Goal: Information Seeking & Learning: Learn about a topic

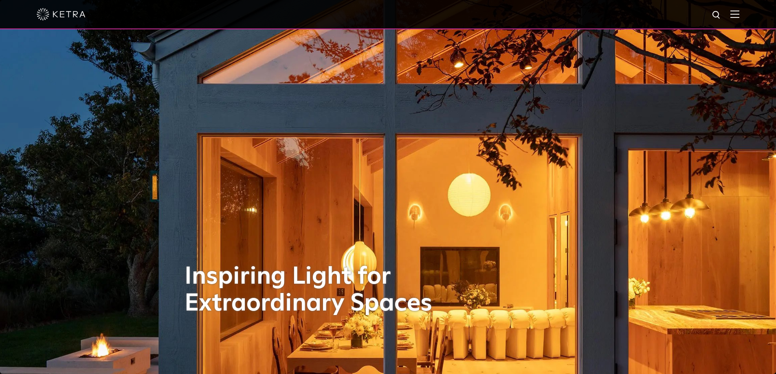
click at [739, 17] on img at bounding box center [734, 14] width 9 height 8
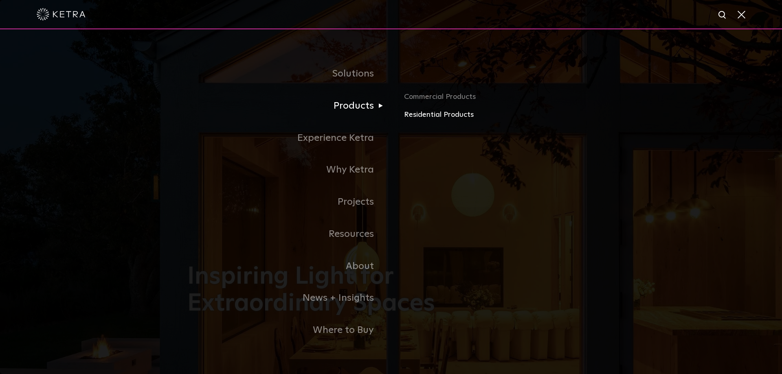
click at [447, 116] on link "Residential Products" at bounding box center [499, 115] width 191 height 12
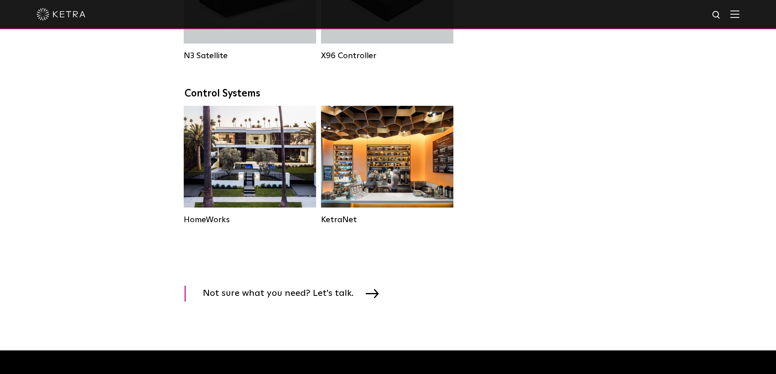
scroll to position [1059, 0]
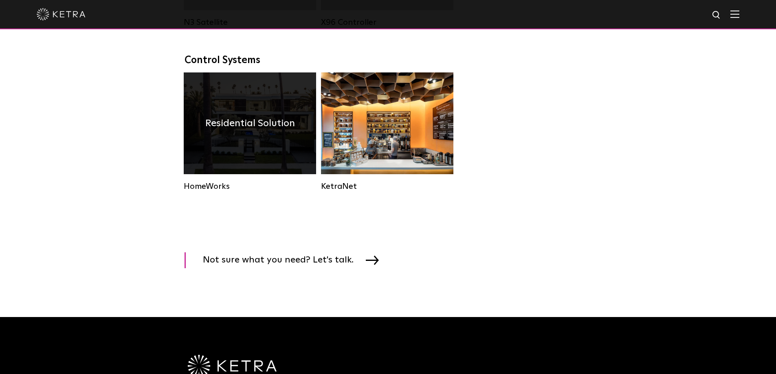
click at [276, 170] on div "Residential Solution" at bounding box center [250, 123] width 132 height 102
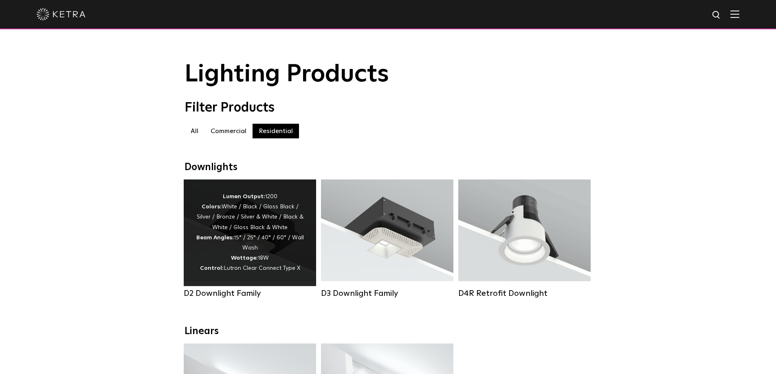
click at [248, 230] on div "Lumen Output: 1200 Colors: White / Black / Gloss Black / Silver / Bronze / Silv…" at bounding box center [250, 233] width 108 height 82
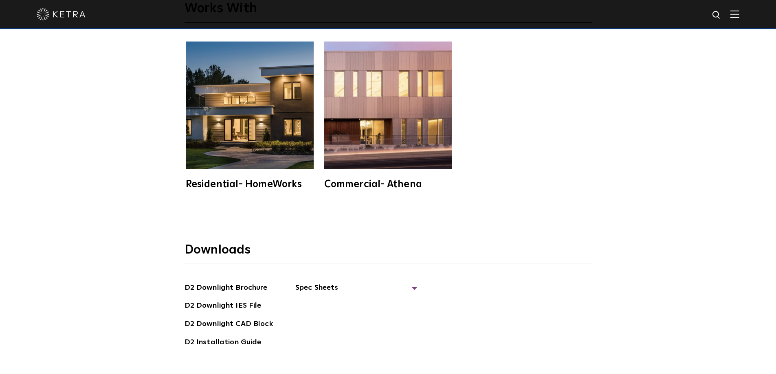
scroll to position [2321, 0]
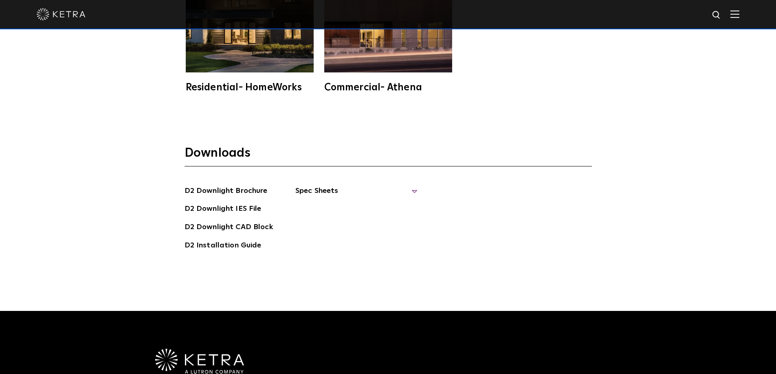
click at [325, 185] on span "Spec Sheets" at bounding box center [356, 194] width 122 height 18
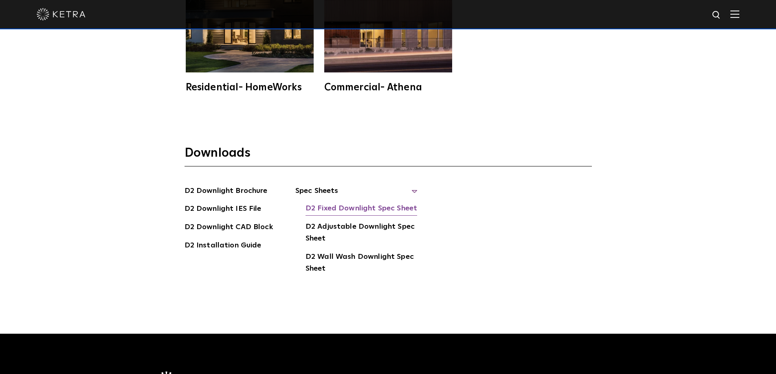
click at [343, 203] on link "D2 Fixed Downlight Spec Sheet" at bounding box center [361, 209] width 112 height 13
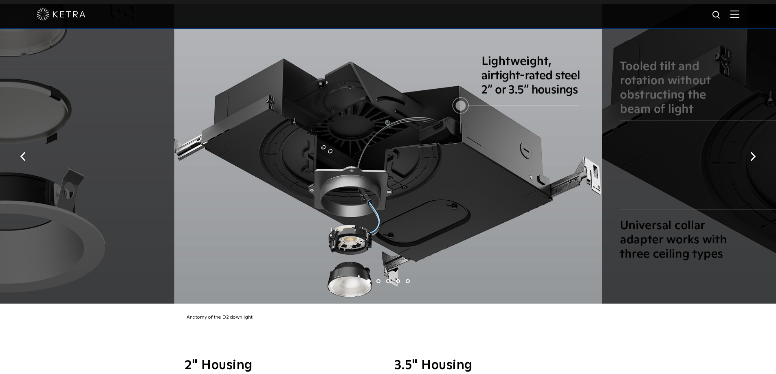
scroll to position [1547, 0]
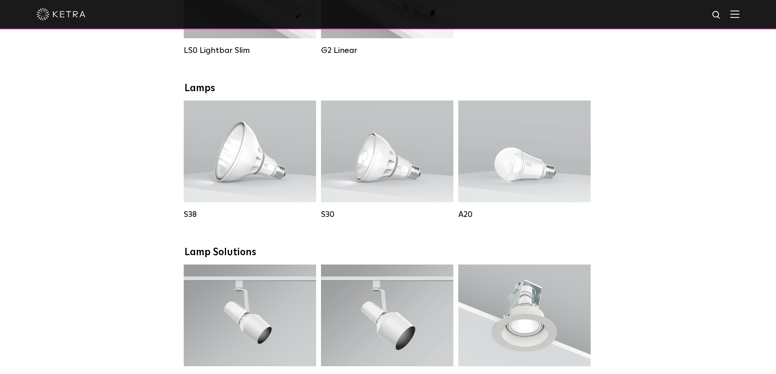
scroll to position [489, 0]
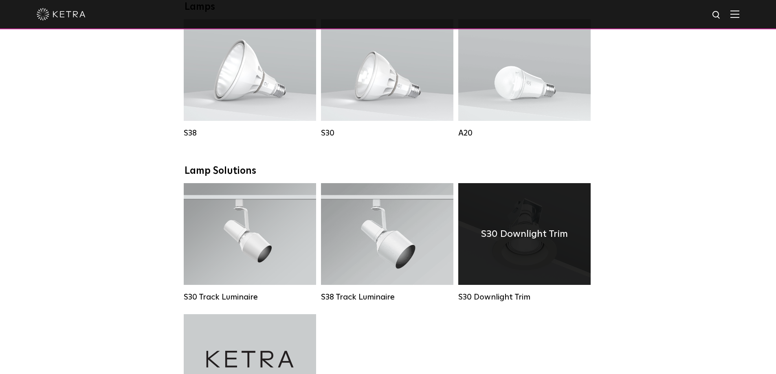
click at [530, 242] on h4 "S30 Downlight Trim" at bounding box center [524, 233] width 87 height 15
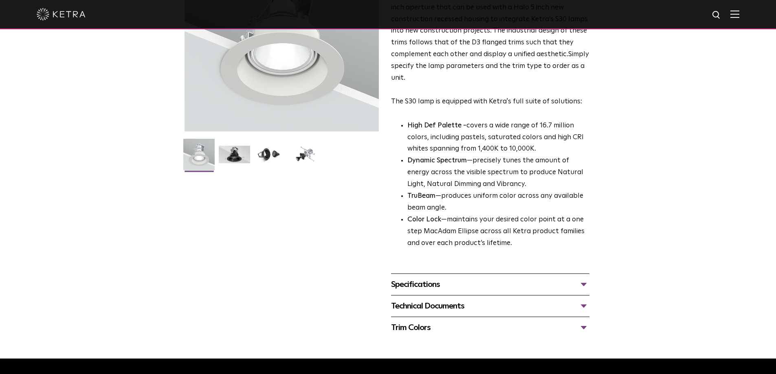
scroll to position [163, 0]
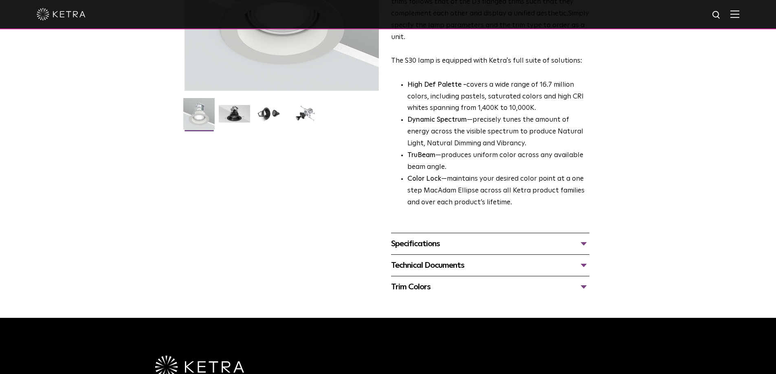
click at [572, 244] on div "Specifications" at bounding box center [490, 243] width 198 height 13
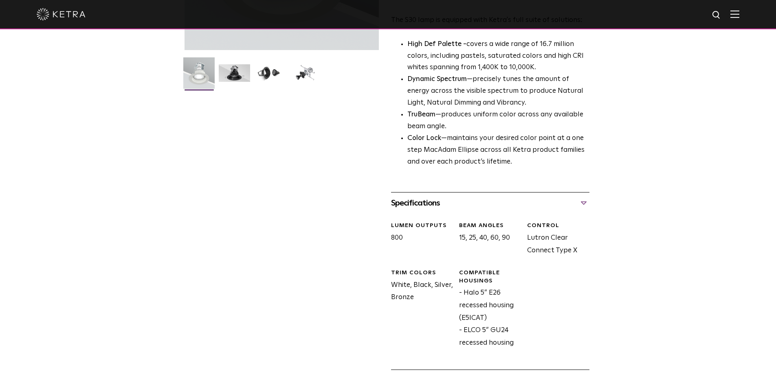
scroll to position [326, 0]
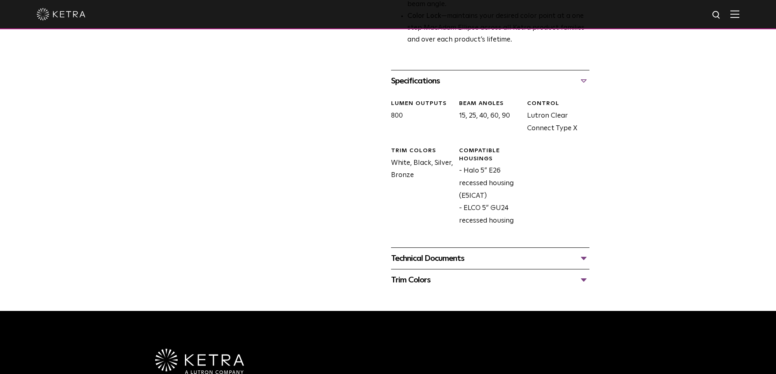
click at [557, 253] on div "Technical Documents" at bounding box center [490, 258] width 198 height 13
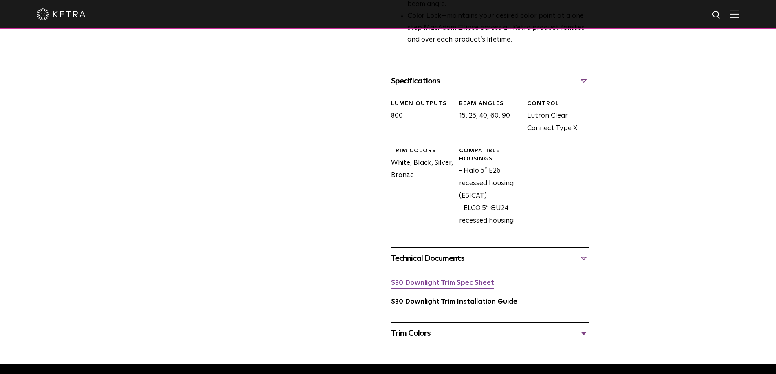
click at [474, 281] on link "S30 Downlight Trim Spec Sheet" at bounding box center [442, 283] width 103 height 7
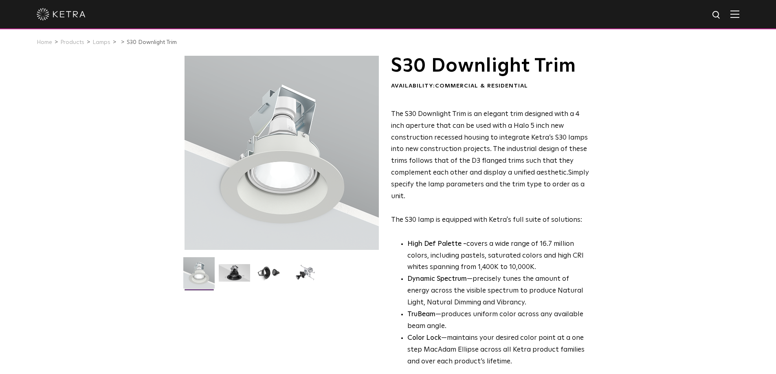
scroll to position [0, 0]
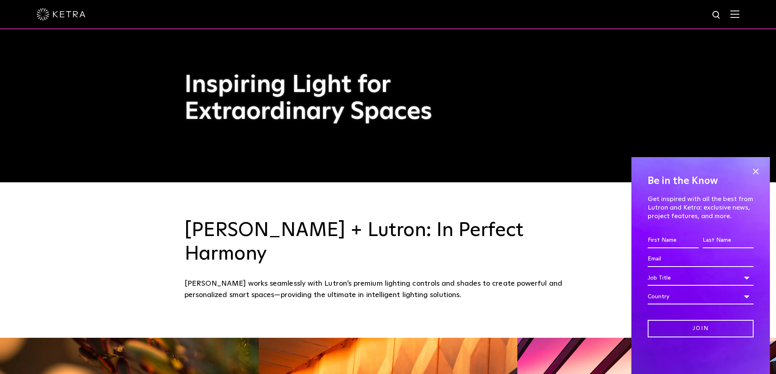
scroll to position [125, 0]
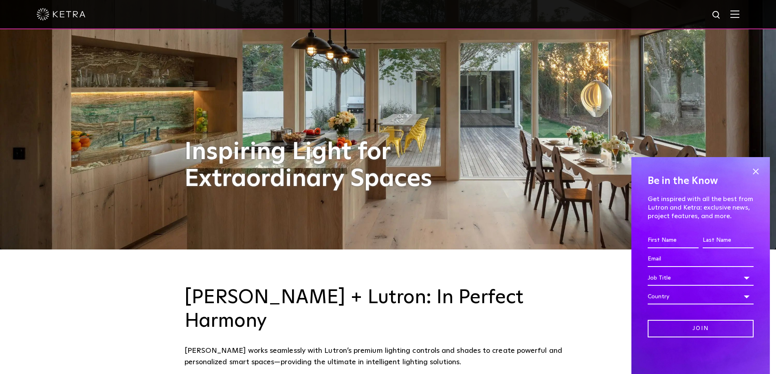
click at [737, 17] on img at bounding box center [734, 14] width 9 height 8
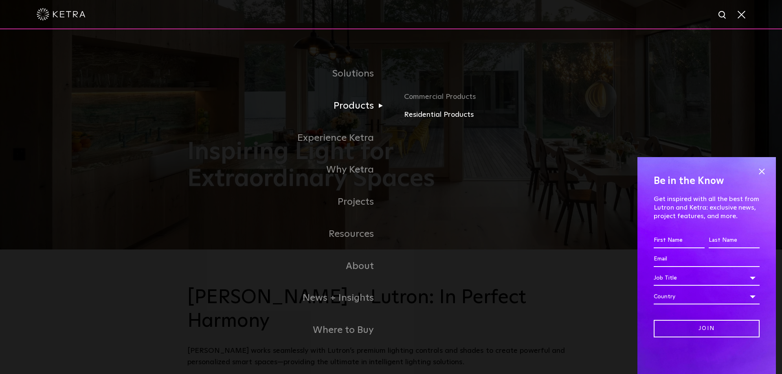
click at [432, 114] on link "Residential Products" at bounding box center [499, 115] width 191 height 12
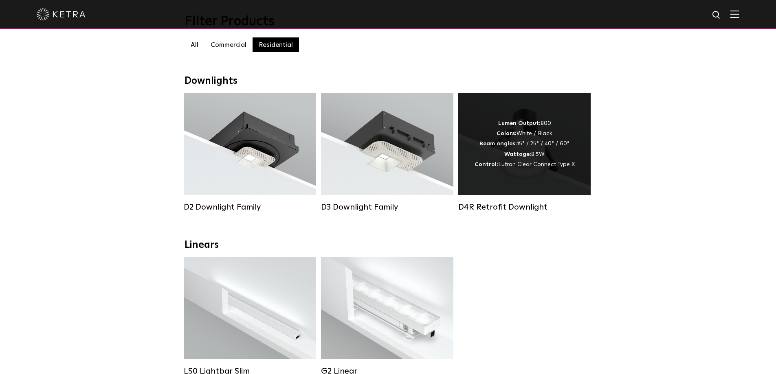
scroll to position [122, 0]
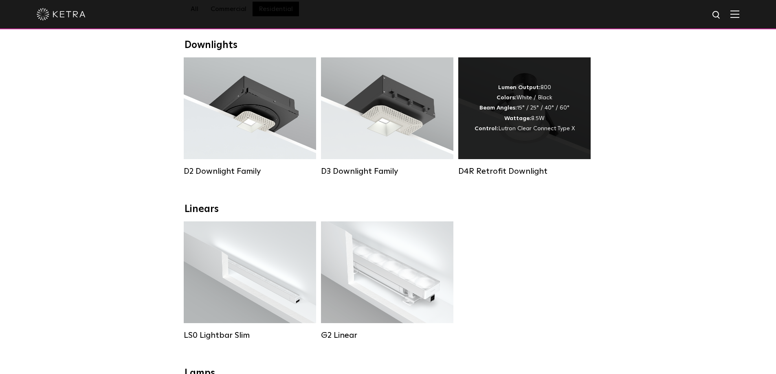
click at [529, 121] on strong "Wattage:" at bounding box center [517, 119] width 27 height 6
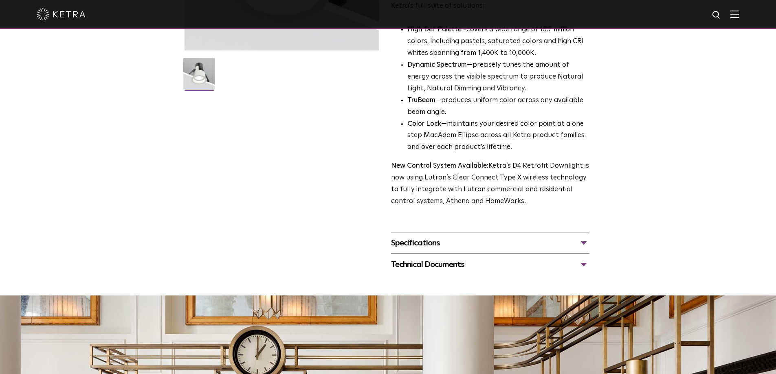
scroll to position [204, 0]
click at [532, 243] on div "Specifications" at bounding box center [490, 242] width 198 height 13
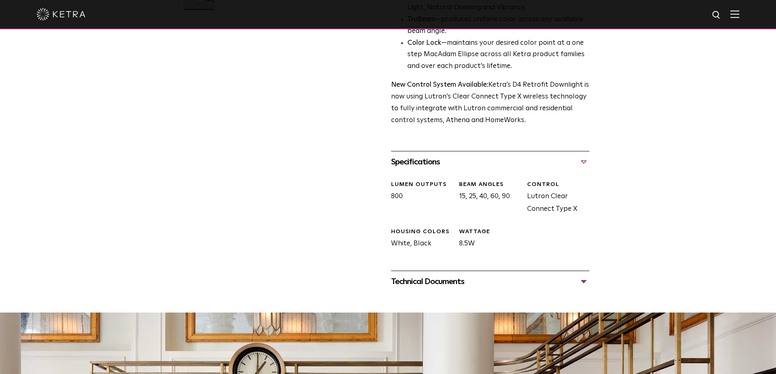
scroll to position [285, 0]
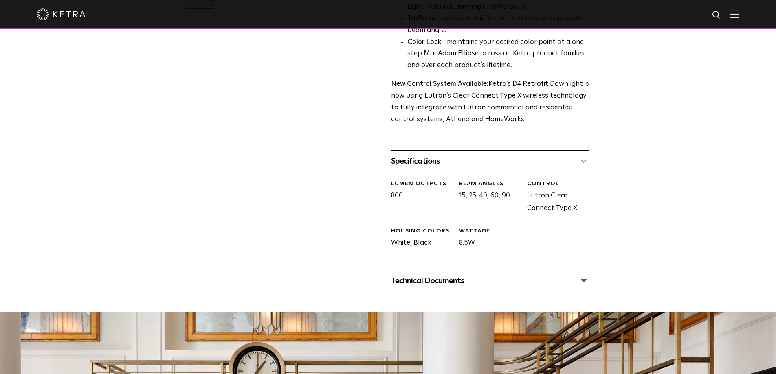
click at [562, 283] on div "Technical Documents" at bounding box center [490, 280] width 198 height 13
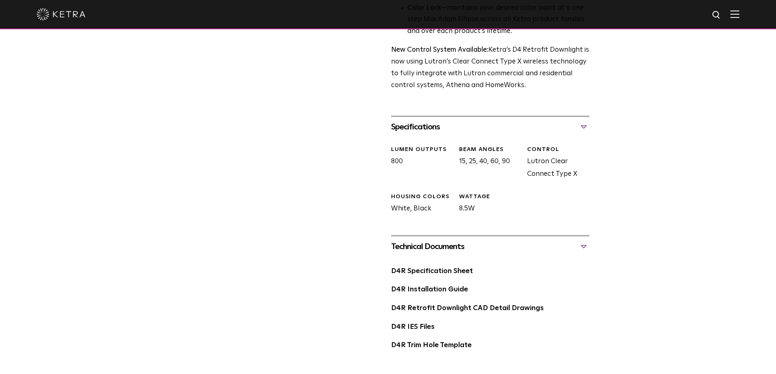
scroll to position [367, 0]
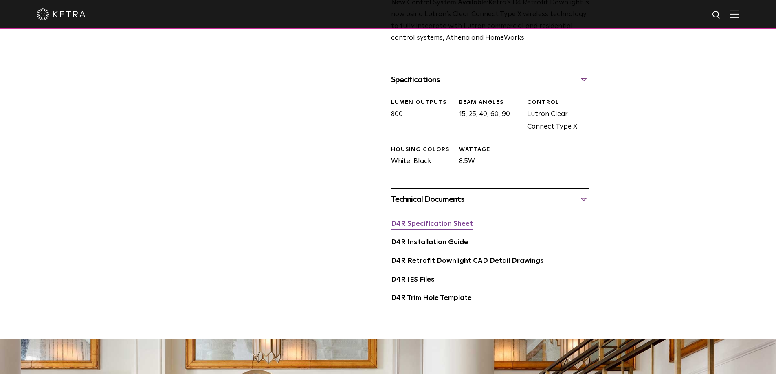
click at [451, 225] on link "D4R Specification Sheet" at bounding box center [432, 224] width 82 height 7
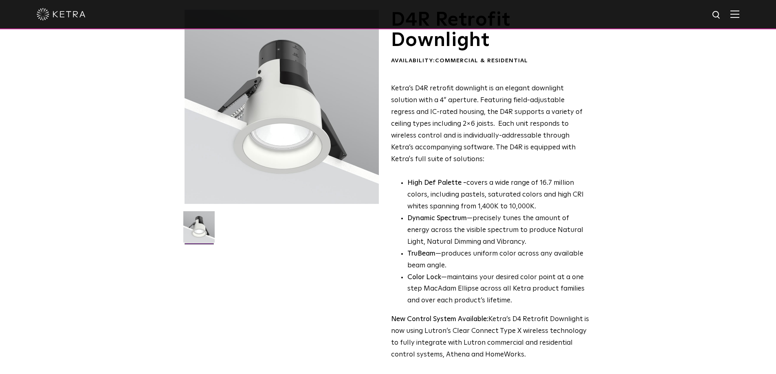
scroll to position [0, 0]
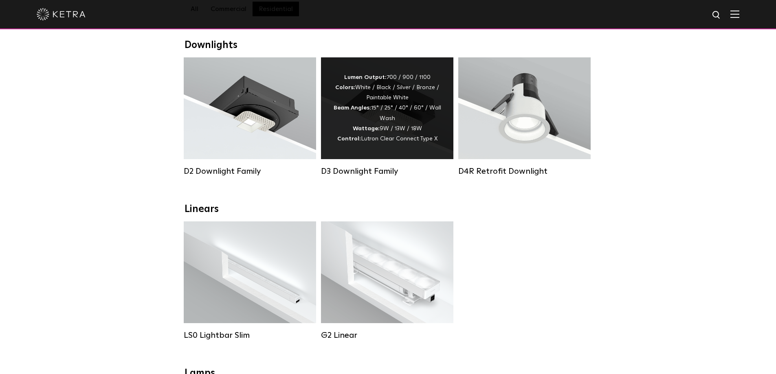
click at [360, 124] on div "Lumen Output: 700 / 900 / 1100 Colors: White / Black / Silver / Bronze / Painta…" at bounding box center [387, 108] width 108 height 72
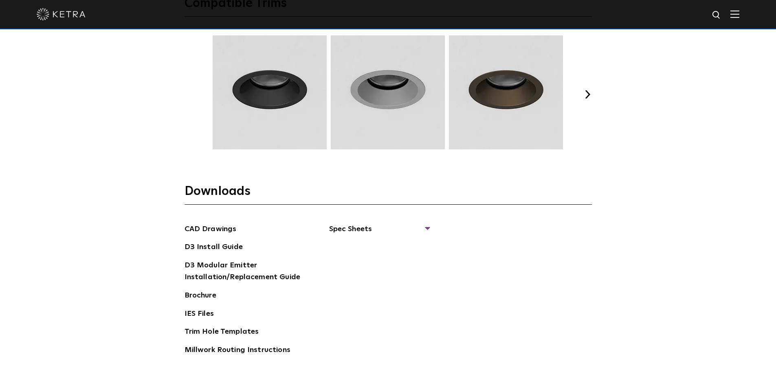
scroll to position [1262, 0]
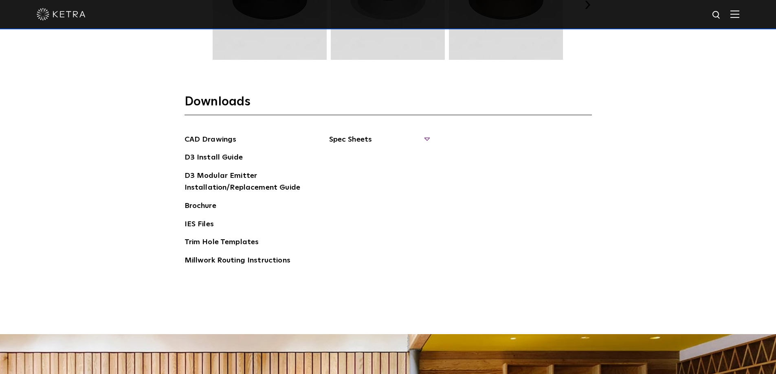
click at [360, 142] on span "Spec Sheets" at bounding box center [379, 143] width 100 height 18
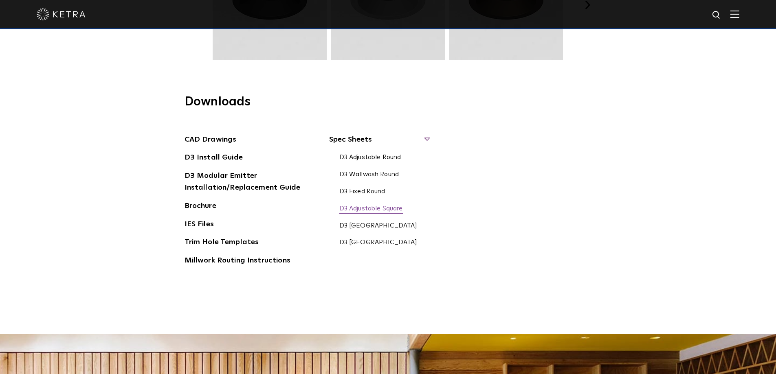
click at [395, 205] on link "D3 Adjustable Square" at bounding box center [371, 209] width 64 height 9
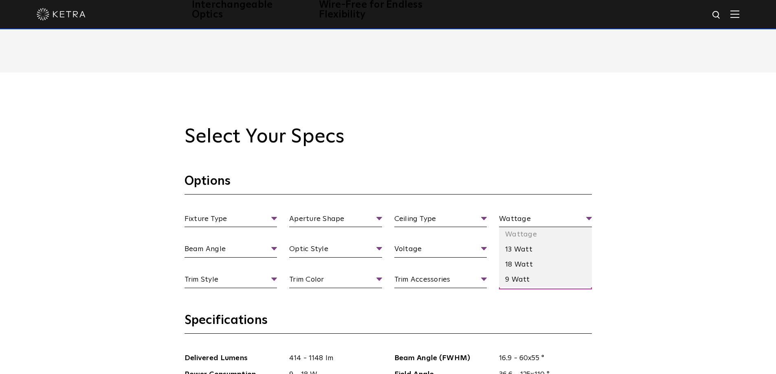
scroll to position [774, 0]
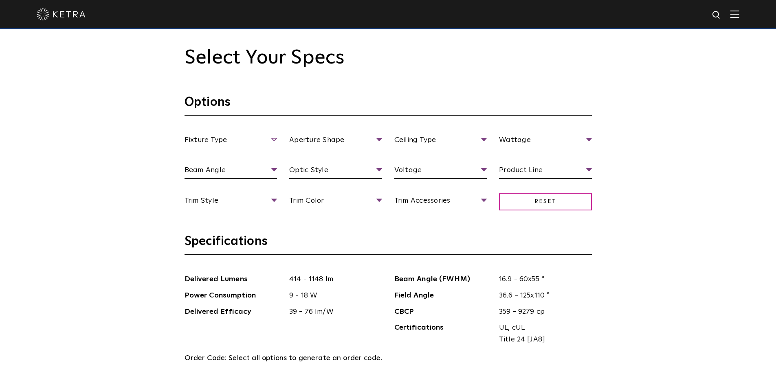
drag, startPoint x: 229, startPoint y: 131, endPoint x: 233, endPoint y: 134, distance: 4.6
click at [229, 132] on section "Options Fixture Type Fixture Type Adjustable Fixed Wall Wash Aperture Shape Ape…" at bounding box center [387, 163] width 407 height 139
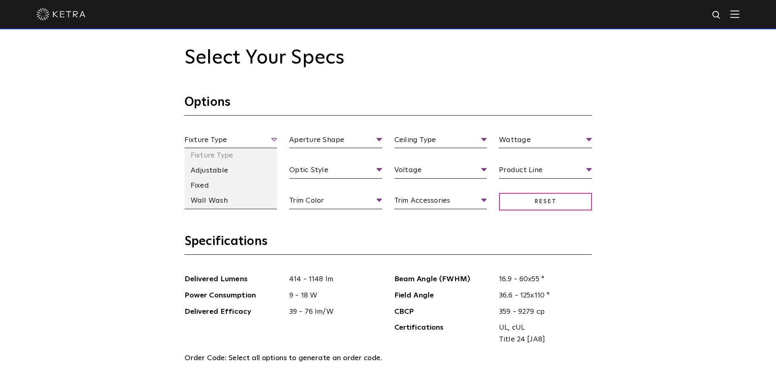
click at [234, 134] on span "Fixture Type" at bounding box center [230, 141] width 93 height 14
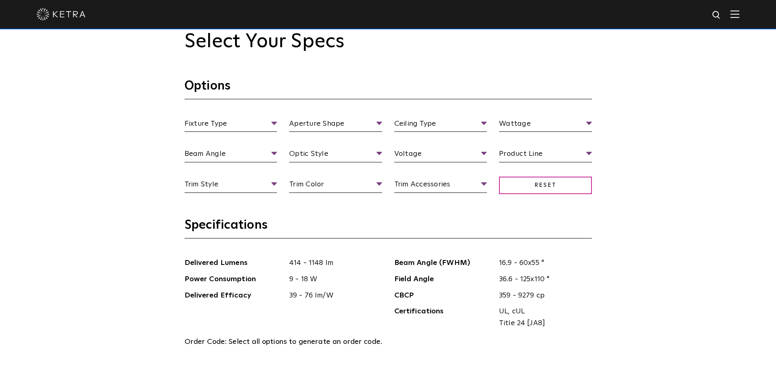
scroll to position [814, 0]
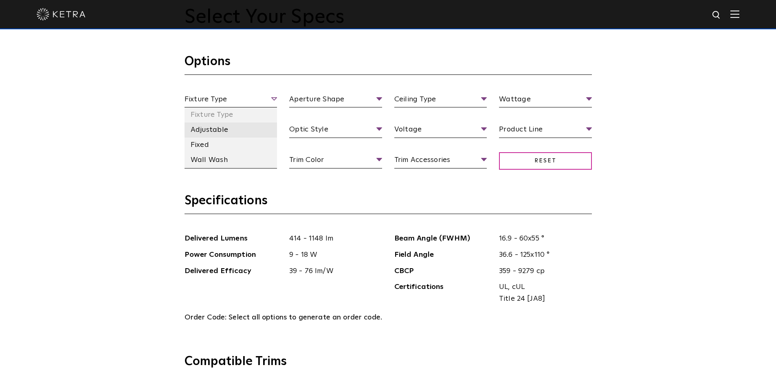
click at [217, 132] on li "Adjustable" at bounding box center [230, 130] width 93 height 15
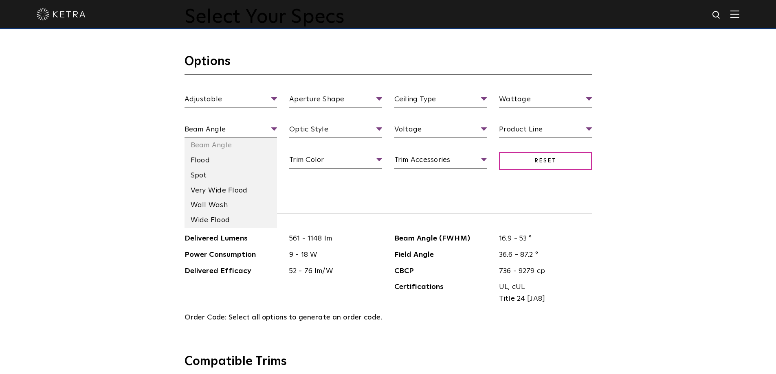
click at [261, 166] on li "Flood" at bounding box center [230, 160] width 93 height 15
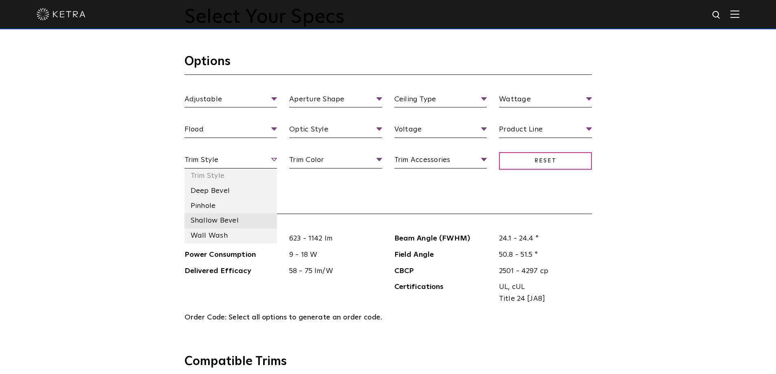
click at [265, 221] on li "Shallow Bevel" at bounding box center [230, 220] width 93 height 15
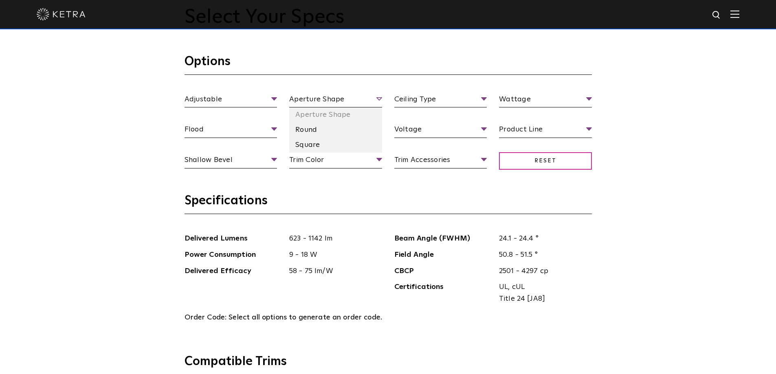
click at [341, 94] on span "Aperture Shape" at bounding box center [335, 101] width 93 height 14
click at [343, 97] on span "Aperture Shape" at bounding box center [335, 101] width 93 height 14
click at [329, 144] on li "Square" at bounding box center [335, 145] width 93 height 15
click at [334, 133] on span "Optic Style" at bounding box center [335, 131] width 93 height 14
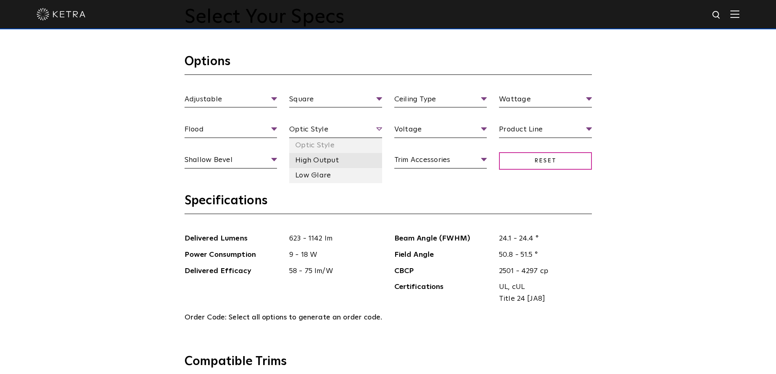
click at [331, 160] on li "High Output" at bounding box center [335, 160] width 93 height 15
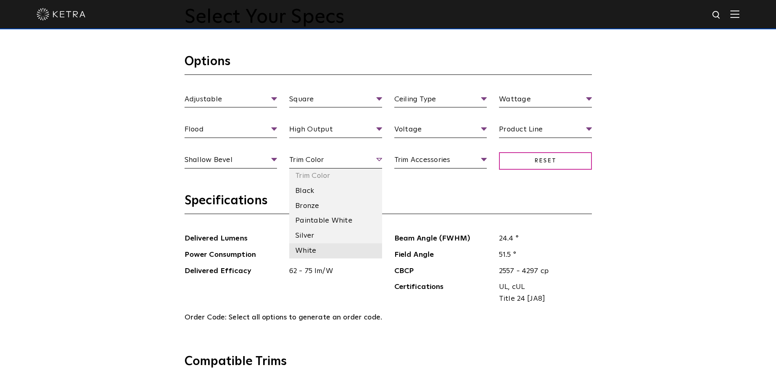
click at [354, 248] on li "White" at bounding box center [335, 251] width 93 height 15
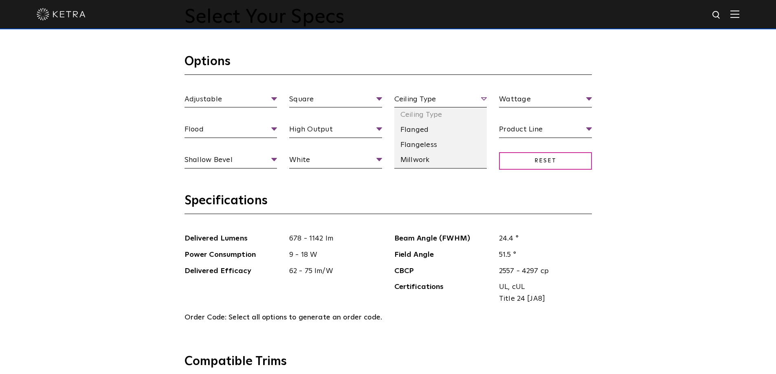
click at [444, 99] on span "Ceiling Type" at bounding box center [440, 101] width 93 height 14
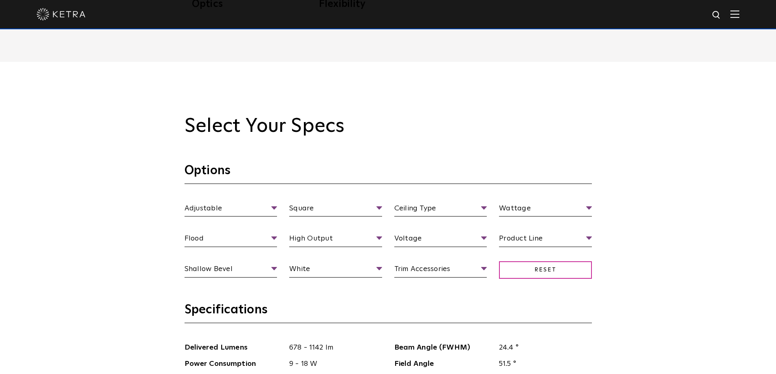
scroll to position [774, 0]
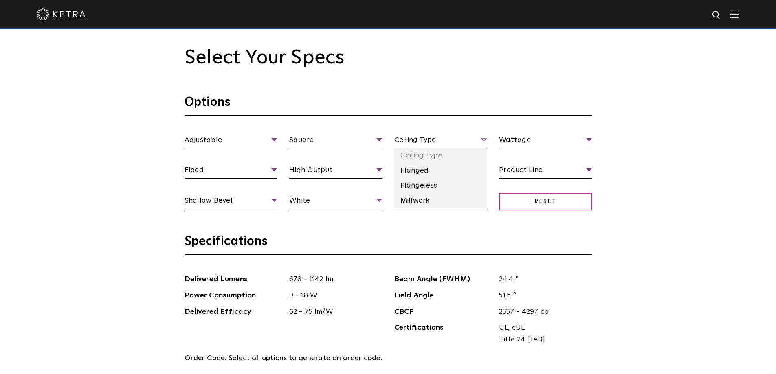
click at [443, 136] on span "Ceiling Type" at bounding box center [440, 141] width 93 height 14
click at [449, 172] on li "Flanged" at bounding box center [440, 170] width 93 height 15
click at [446, 174] on span "Voltage" at bounding box center [440, 172] width 93 height 14
click at [439, 200] on li "120 V" at bounding box center [440, 201] width 93 height 15
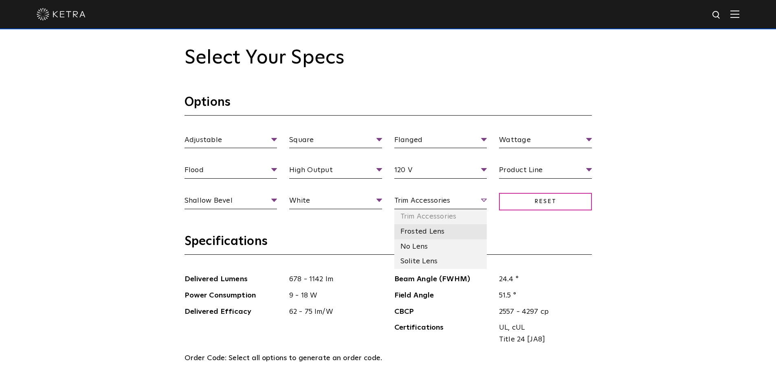
click at [450, 237] on li "Frosted Lens" at bounding box center [440, 231] width 93 height 15
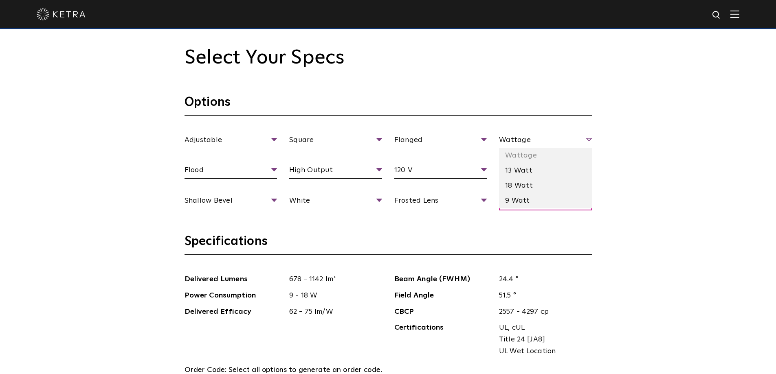
click at [529, 146] on span "Wattage" at bounding box center [545, 141] width 93 height 14
click at [523, 187] on li "18 Watt" at bounding box center [545, 185] width 93 height 15
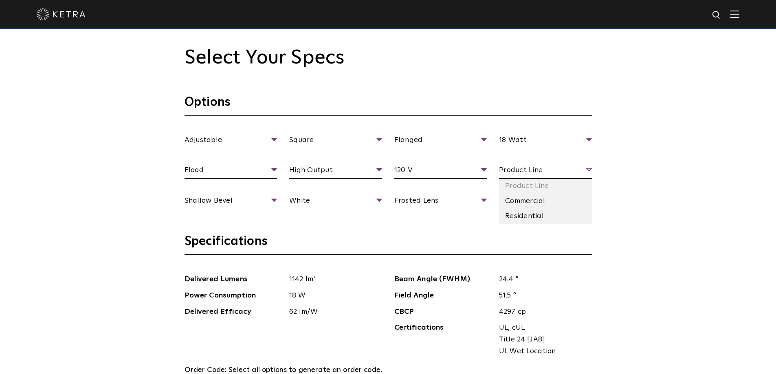
click at [525, 169] on span "Product Line" at bounding box center [545, 172] width 93 height 14
click at [525, 213] on li "Residential" at bounding box center [545, 216] width 93 height 15
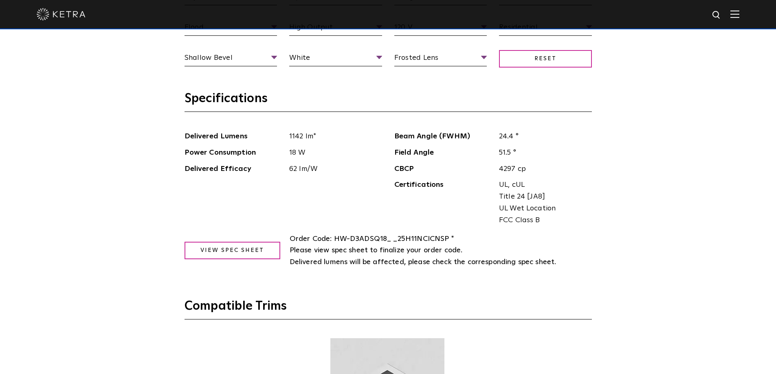
scroll to position [855, 0]
